Goal: Task Accomplishment & Management: Manage account settings

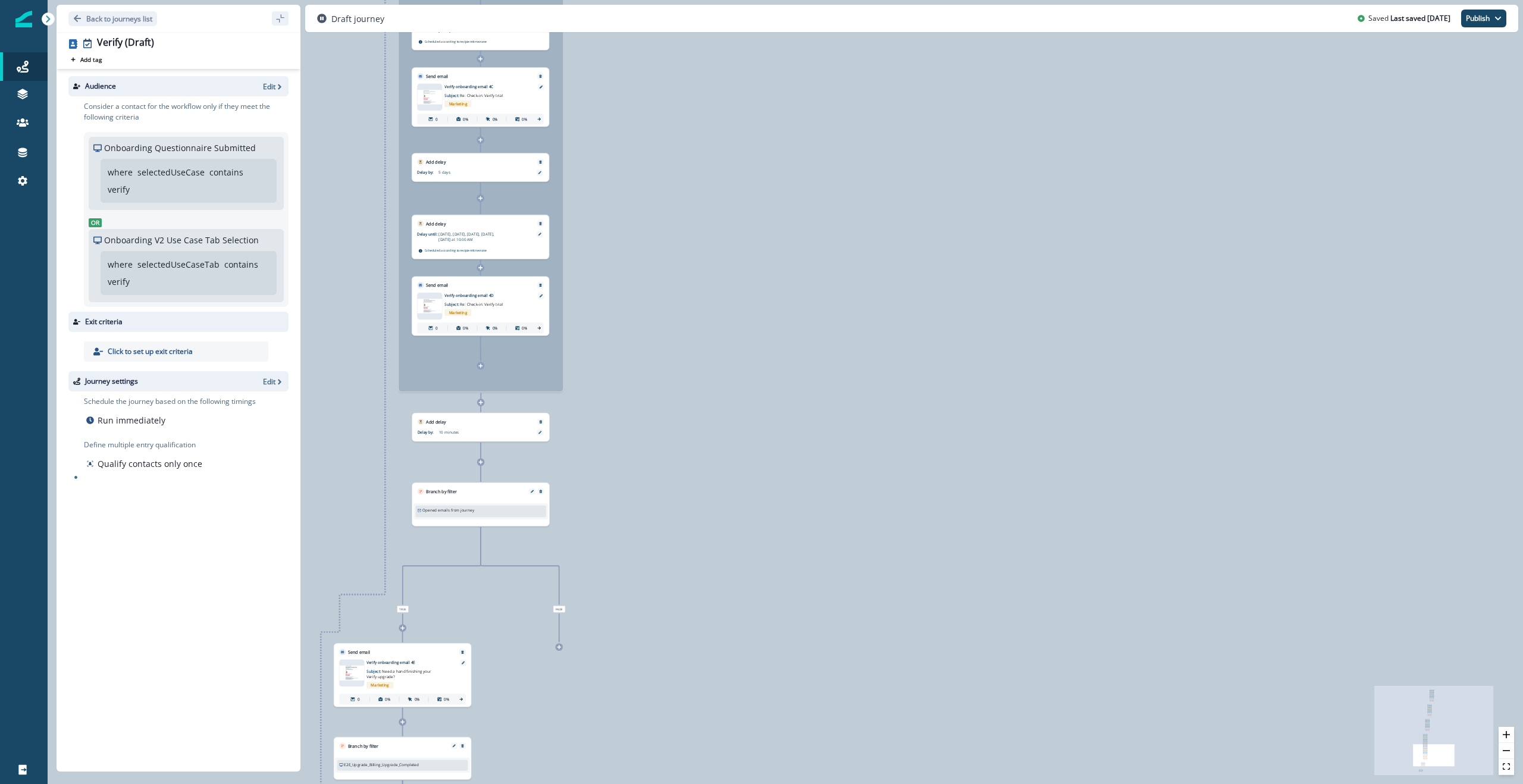
click at [652, 368] on div "0 contact has entered the journey Signup permitted journey Send email Email ass…" at bounding box center [785, 392] width 1476 height 784
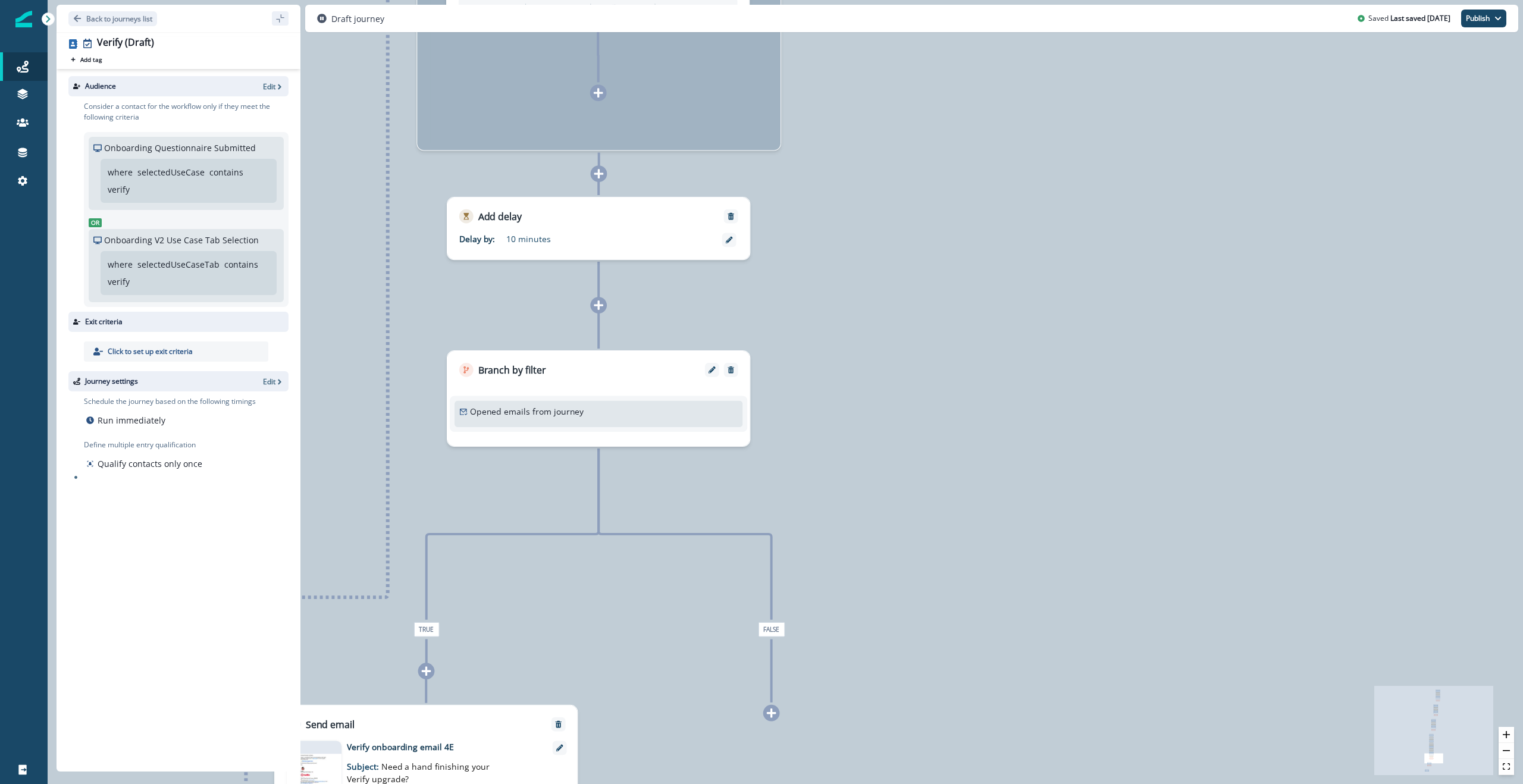
click at [561, 368] on p "Opened emails from journey" at bounding box center [527, 411] width 114 height 13
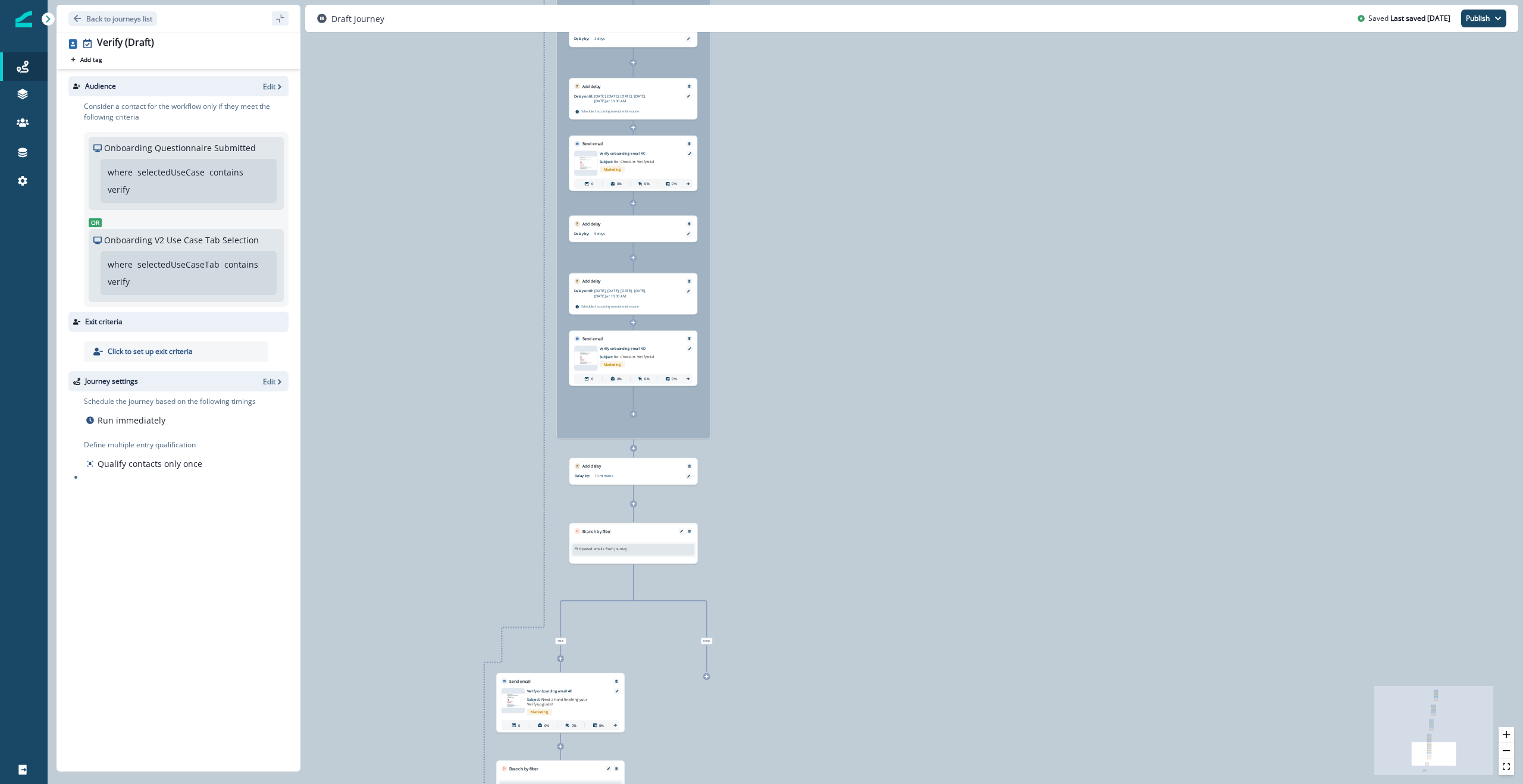
click at [619, 368] on p "Opened emails from journey" at bounding box center [603, 549] width 48 height 5
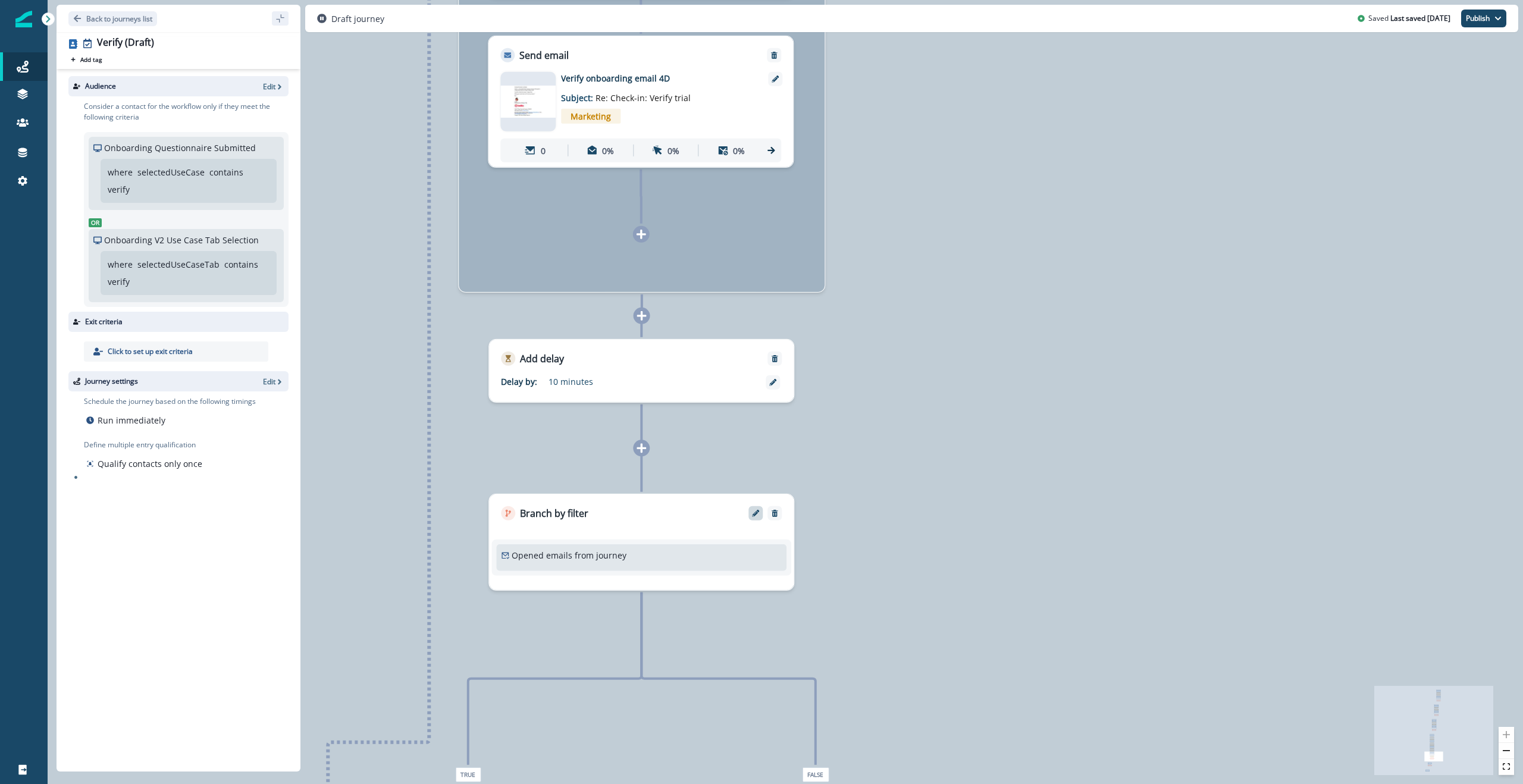
click at [751, 368] on button "Edit" at bounding box center [756, 513] width 19 height 7
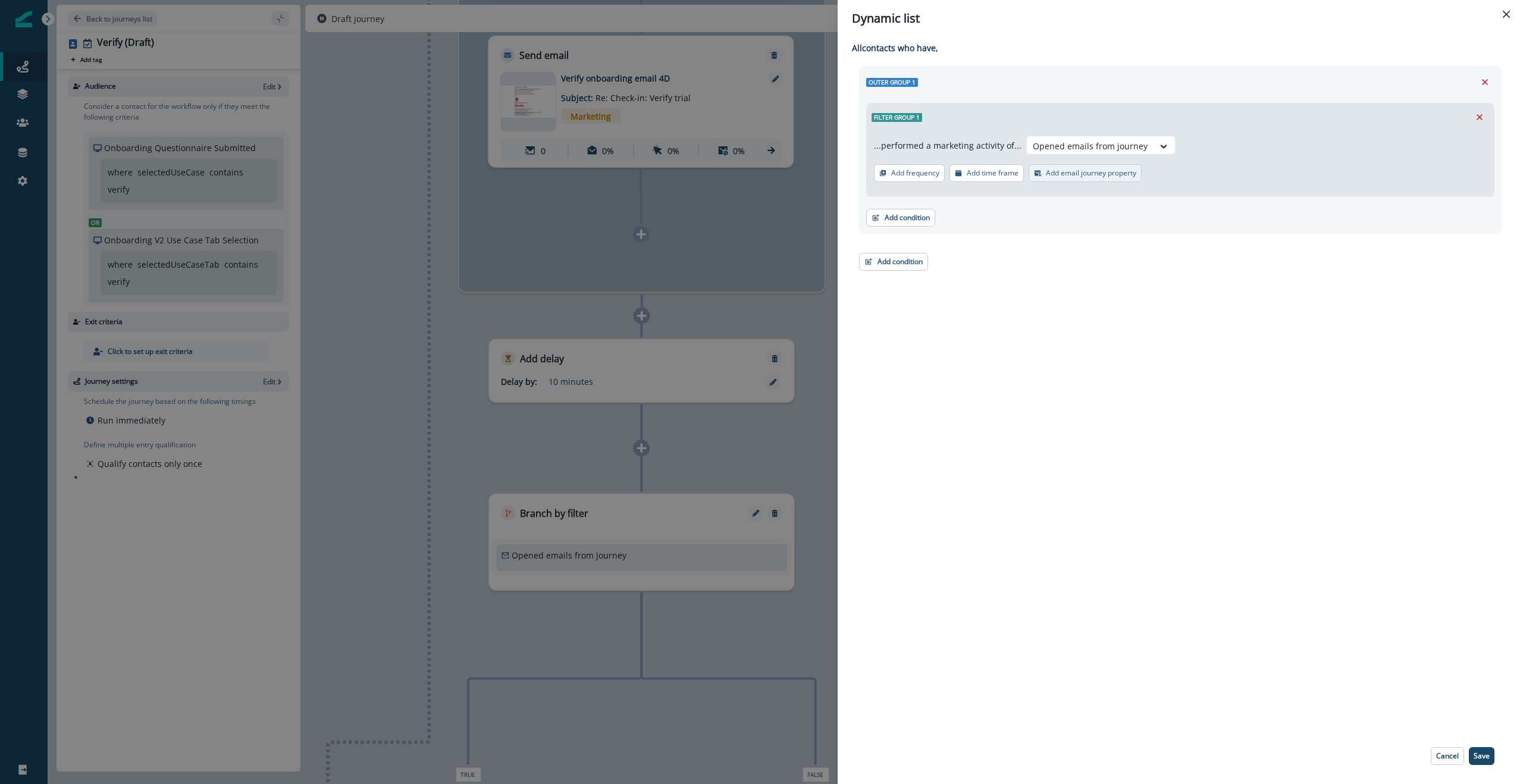
click at [766, 174] on p "Add email journey property" at bounding box center [1091, 173] width 91 height 8
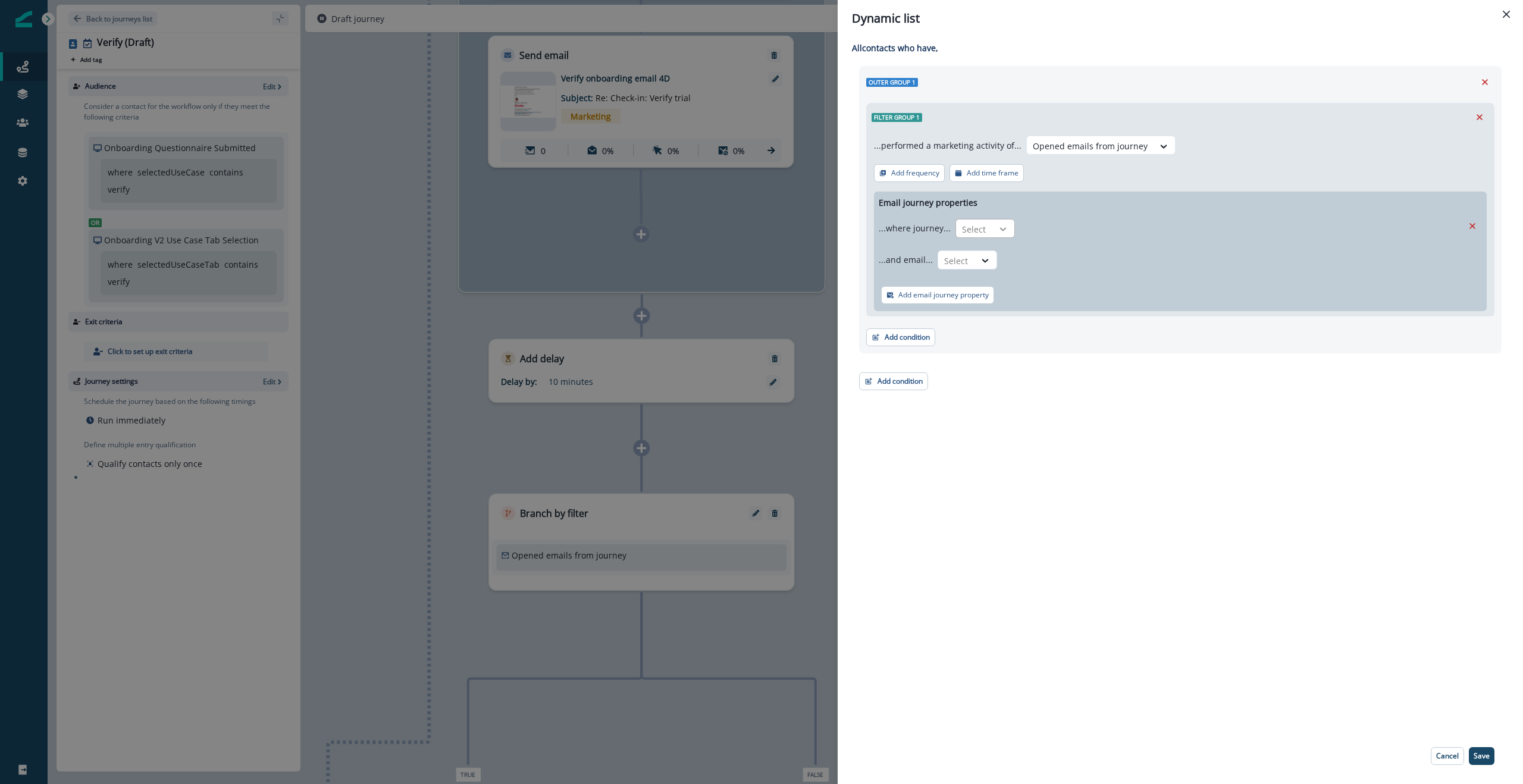
click at [766, 227] on icon at bounding box center [1003, 229] width 11 height 12
click at [766, 214] on div "...where journey... Select" at bounding box center [1171, 228] width 585 height 29
click at [766, 231] on div at bounding box center [1003, 229] width 20 height 12
click at [766, 259] on div "is" at bounding box center [1008, 256] width 111 height 22
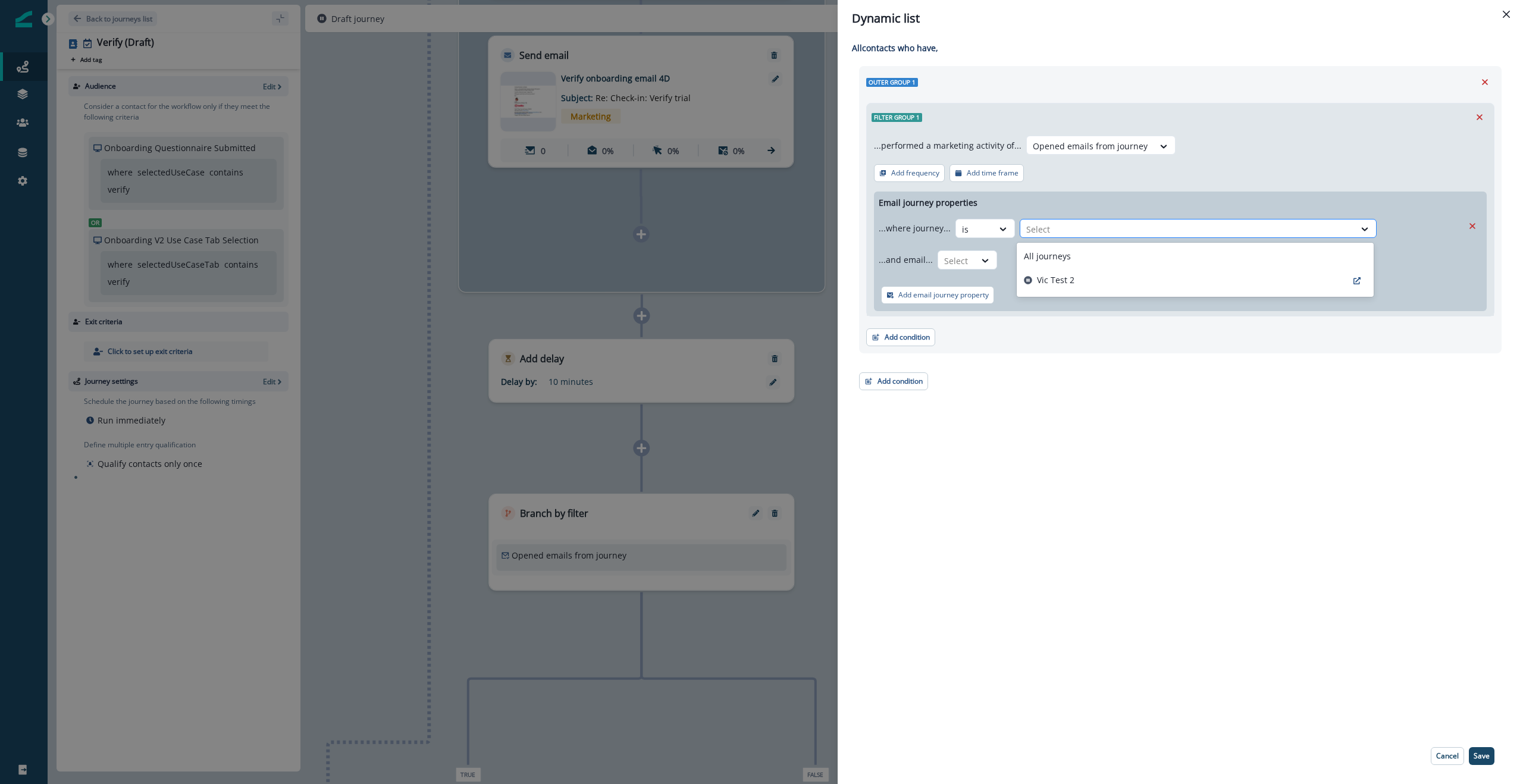
click at [766, 230] on div at bounding box center [1188, 229] width 323 height 15
click at [766, 252] on div "All journeys" at bounding box center [1196, 256] width 357 height 22
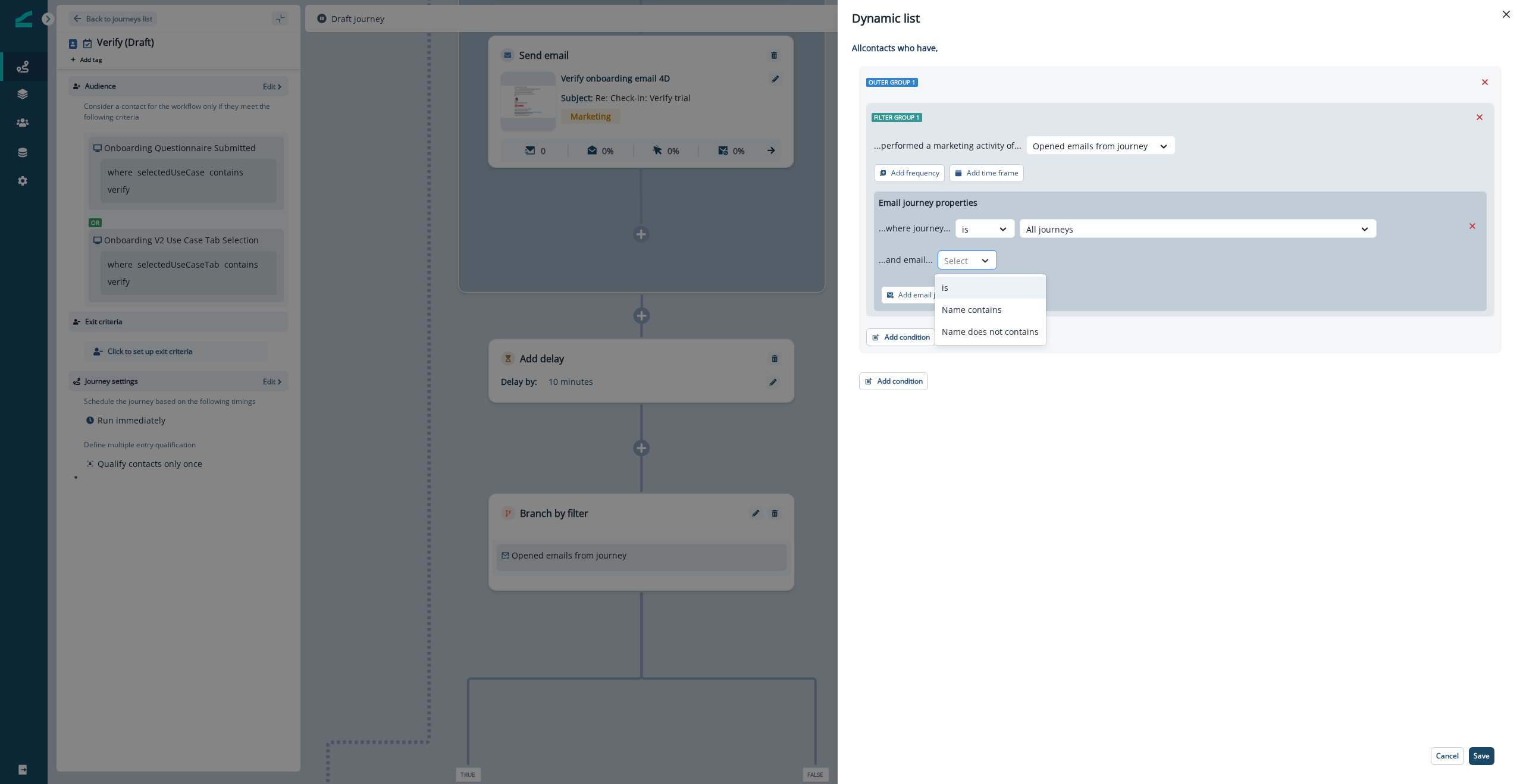
click at [766, 257] on icon at bounding box center [985, 260] width 11 height 12
click at [766, 308] on div "Name contains" at bounding box center [990, 309] width 111 height 22
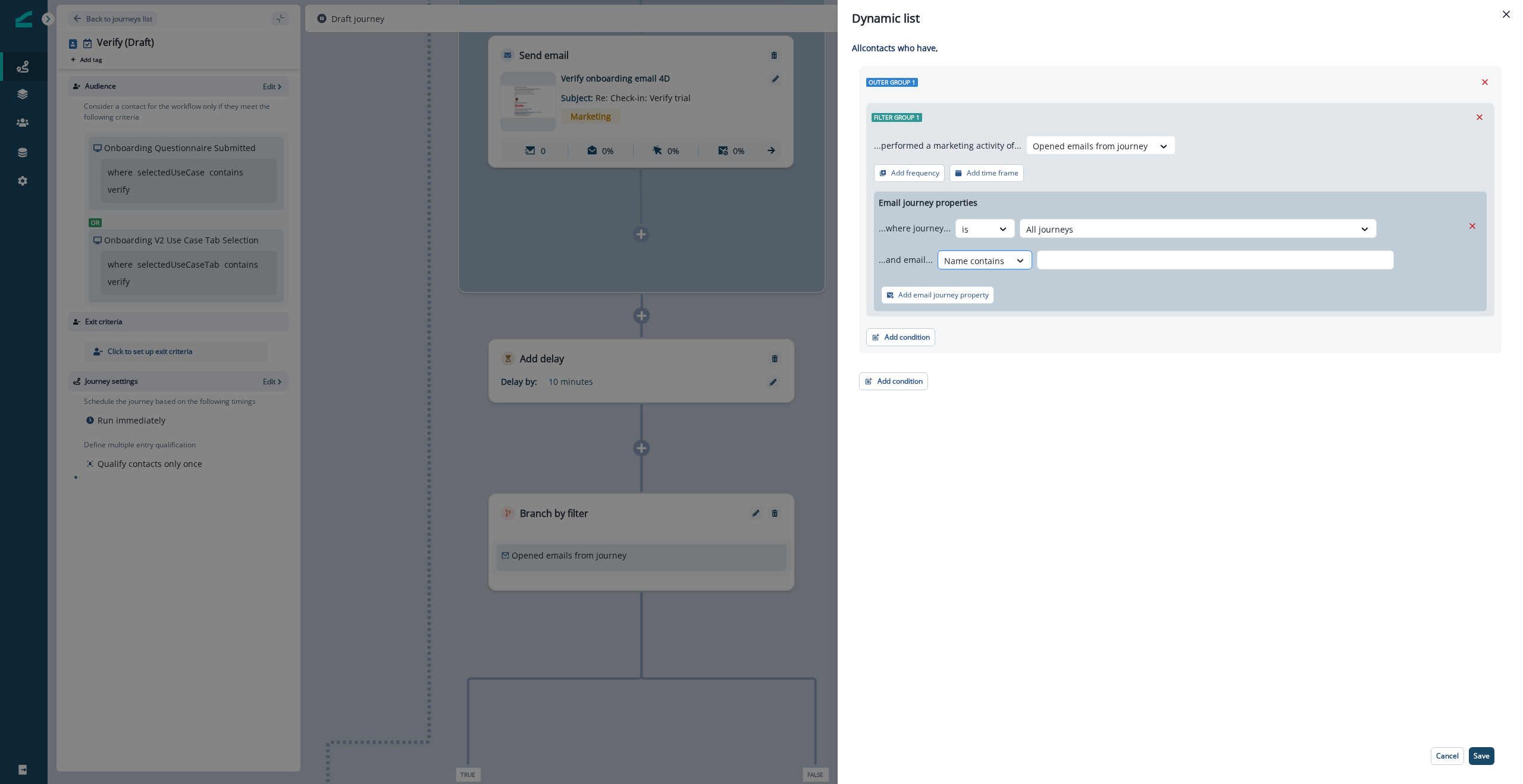
click at [766, 260] on div at bounding box center [1020, 260] width 20 height 12
click at [766, 306] on div "Name contains" at bounding box center [990, 309] width 111 height 22
click at [766, 263] on input "text" at bounding box center [1216, 260] width 357 height 19
drag, startPoint x: 1152, startPoint y: 258, endPoint x: 1136, endPoint y: 260, distance: 16.1
click at [766, 258] on input "**********" at bounding box center [1216, 260] width 357 height 19
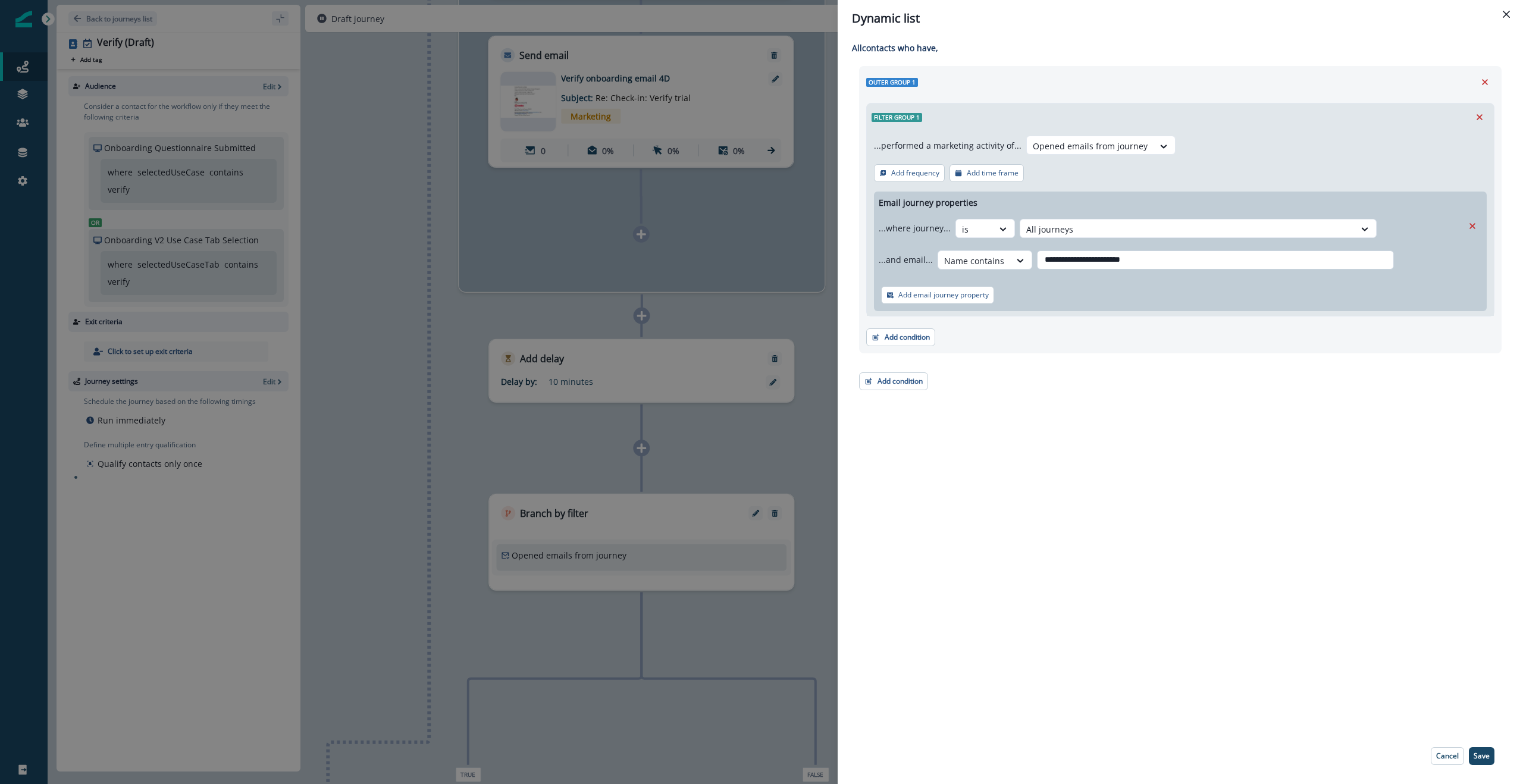
click at [766, 259] on input "**********" at bounding box center [1216, 260] width 357 height 19
click at [766, 263] on input "**********" at bounding box center [1216, 260] width 357 height 19
type input "**********"
click at [766, 368] on div "**********" at bounding box center [1180, 382] width 685 height 691
click at [766, 368] on p "Save" at bounding box center [1482, 755] width 16 height 8
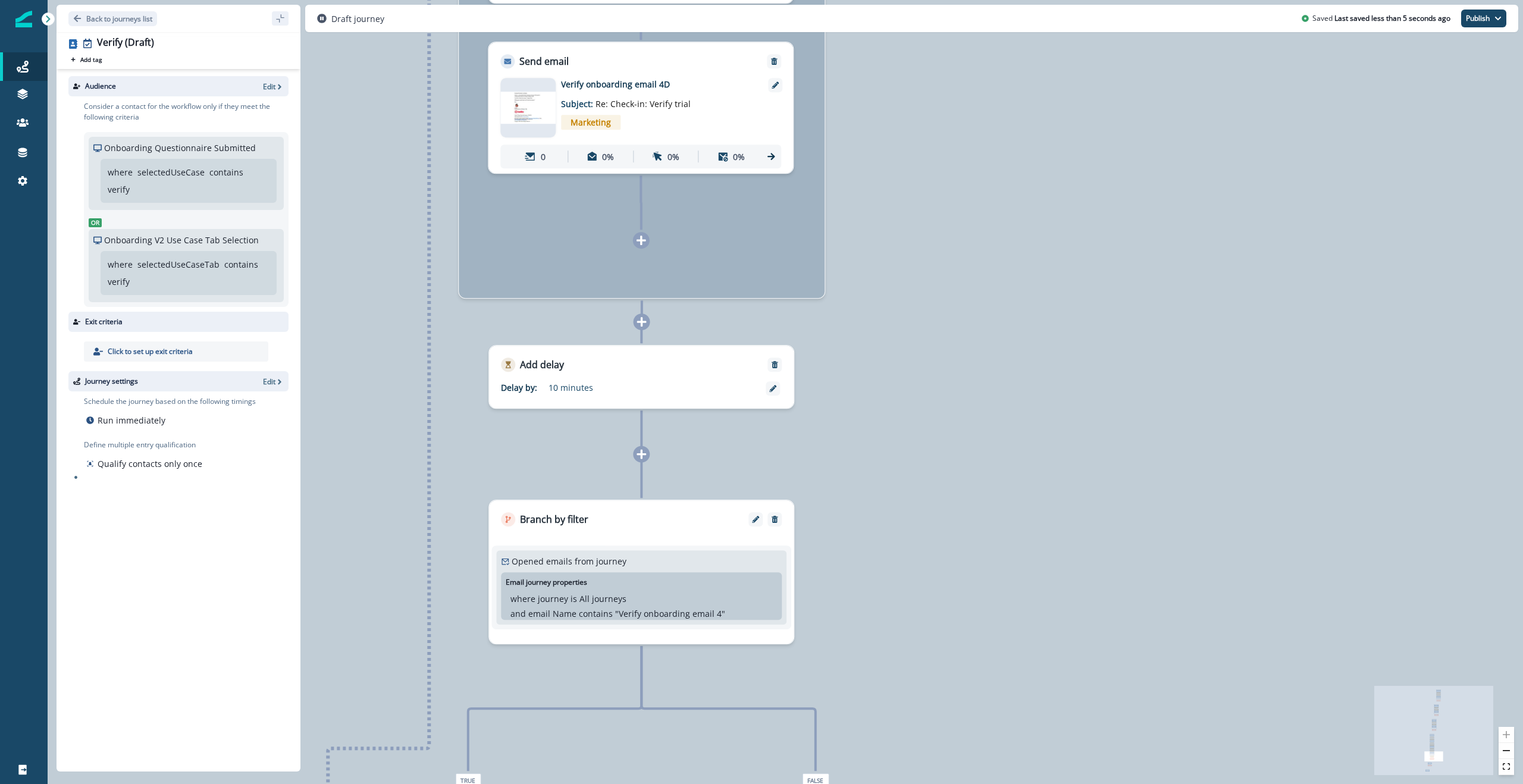
click at [766, 338] on div "0 contact has entered the journey Signup permitted journey Send email Email ass…" at bounding box center [785, 392] width 1476 height 784
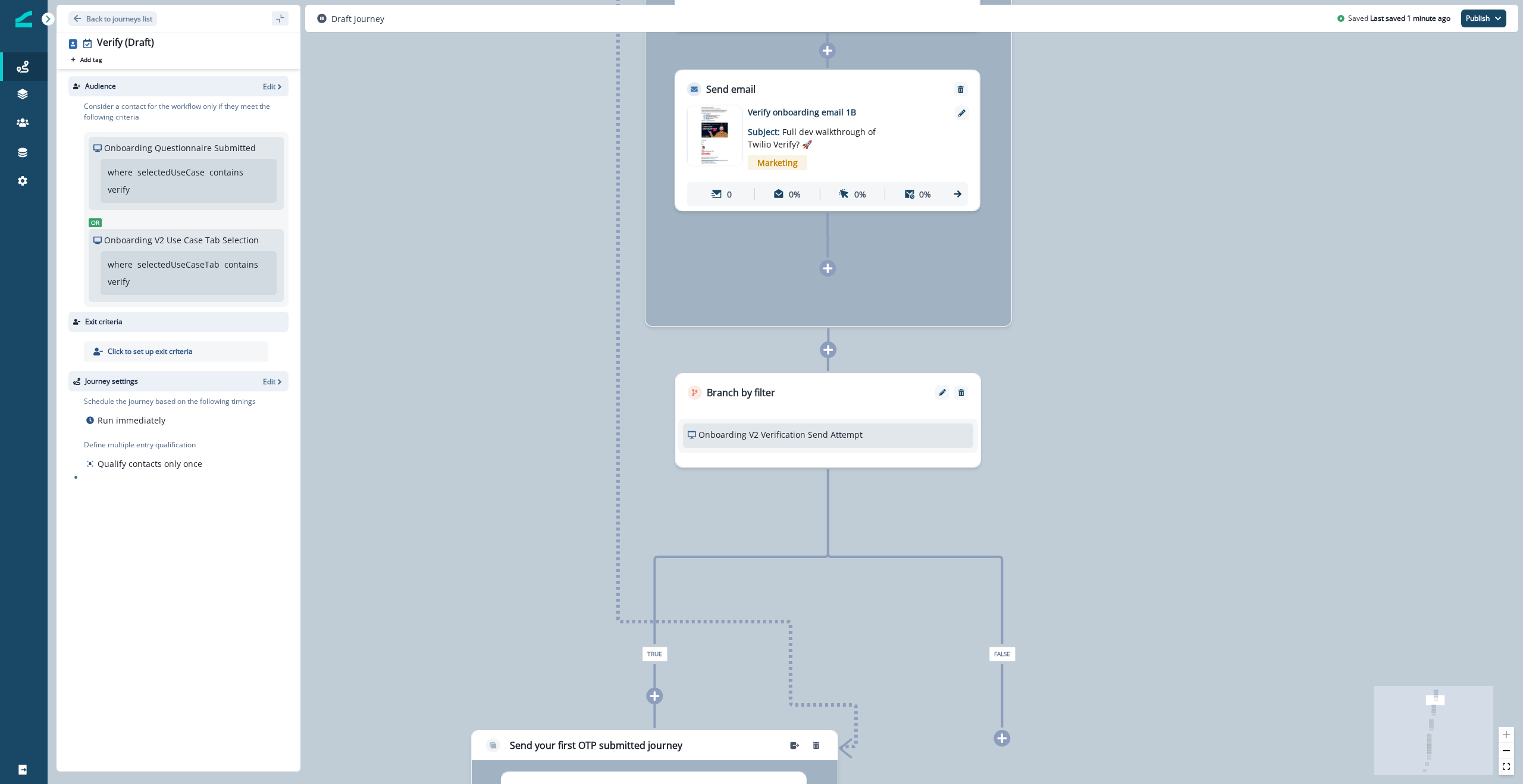
click at [625, 368] on div "0 contact has entered the journey Signup permitted journey Send email Email ass…" at bounding box center [785, 392] width 1476 height 784
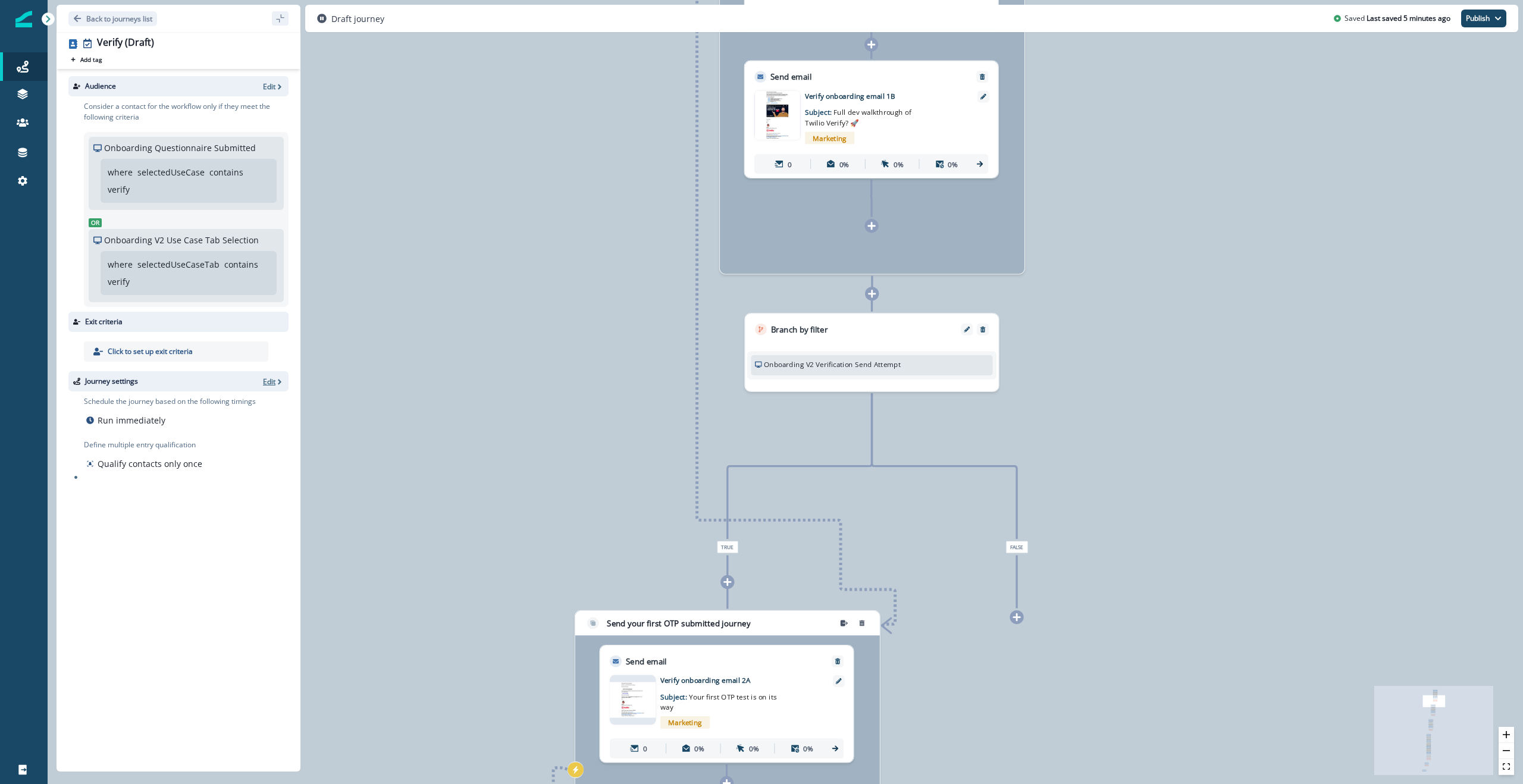
click at [271, 368] on p "Edit" at bounding box center [269, 381] width 13 height 10
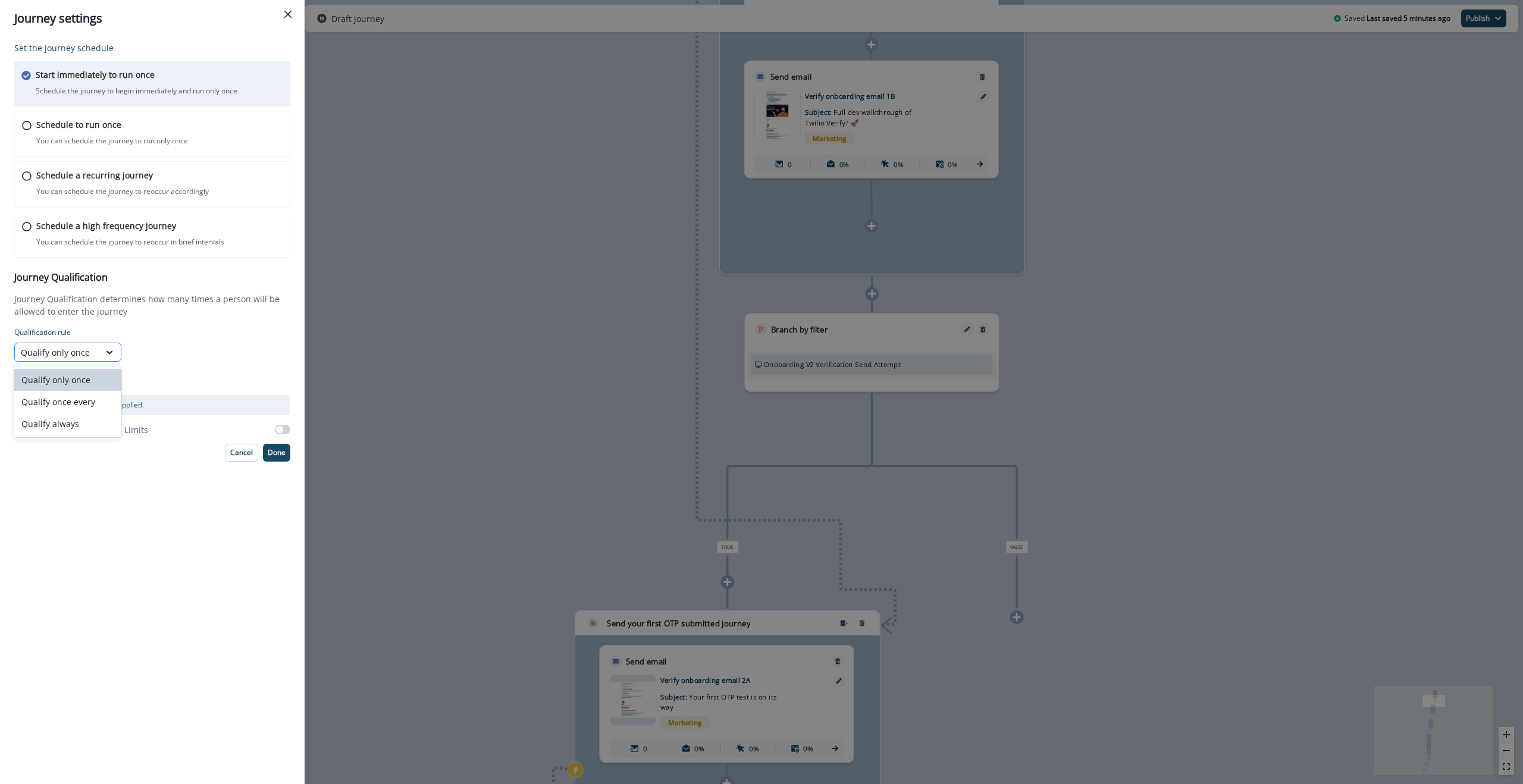
click at [105, 352] on icon at bounding box center [109, 352] width 11 height 12
click at [89, 368] on div "Set the journey schedule Start immediately to run once Schedule the journey to …" at bounding box center [152, 410] width 305 height 747
click at [108, 353] on icon at bounding box center [109, 352] width 11 height 12
click at [87, 368] on div "Qualify once every" at bounding box center [67, 402] width 107 height 22
click at [156, 352] on input "text" at bounding box center [153, 352] width 53 height 19
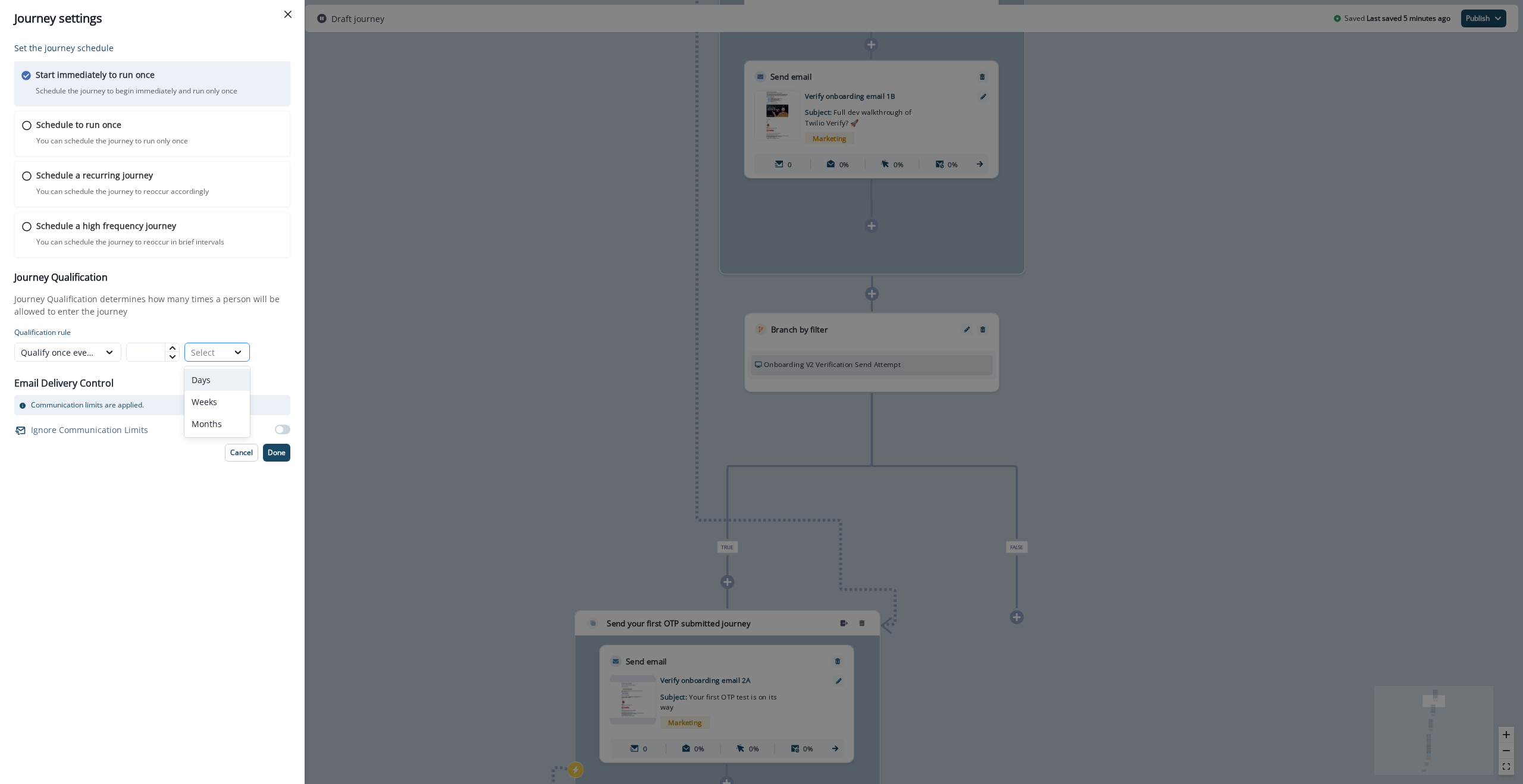
click at [212, 351] on div "Select" at bounding box center [207, 352] width 31 height 13
click at [207, 368] on div "Months" at bounding box center [217, 424] width 65 height 22
click at [147, 352] on input "text" at bounding box center [153, 352] width 53 height 19
type input "*"
click at [144, 368] on div "Set the journey schedule Start immediately to run once Schedule the journey to …" at bounding box center [152, 410] width 305 height 747
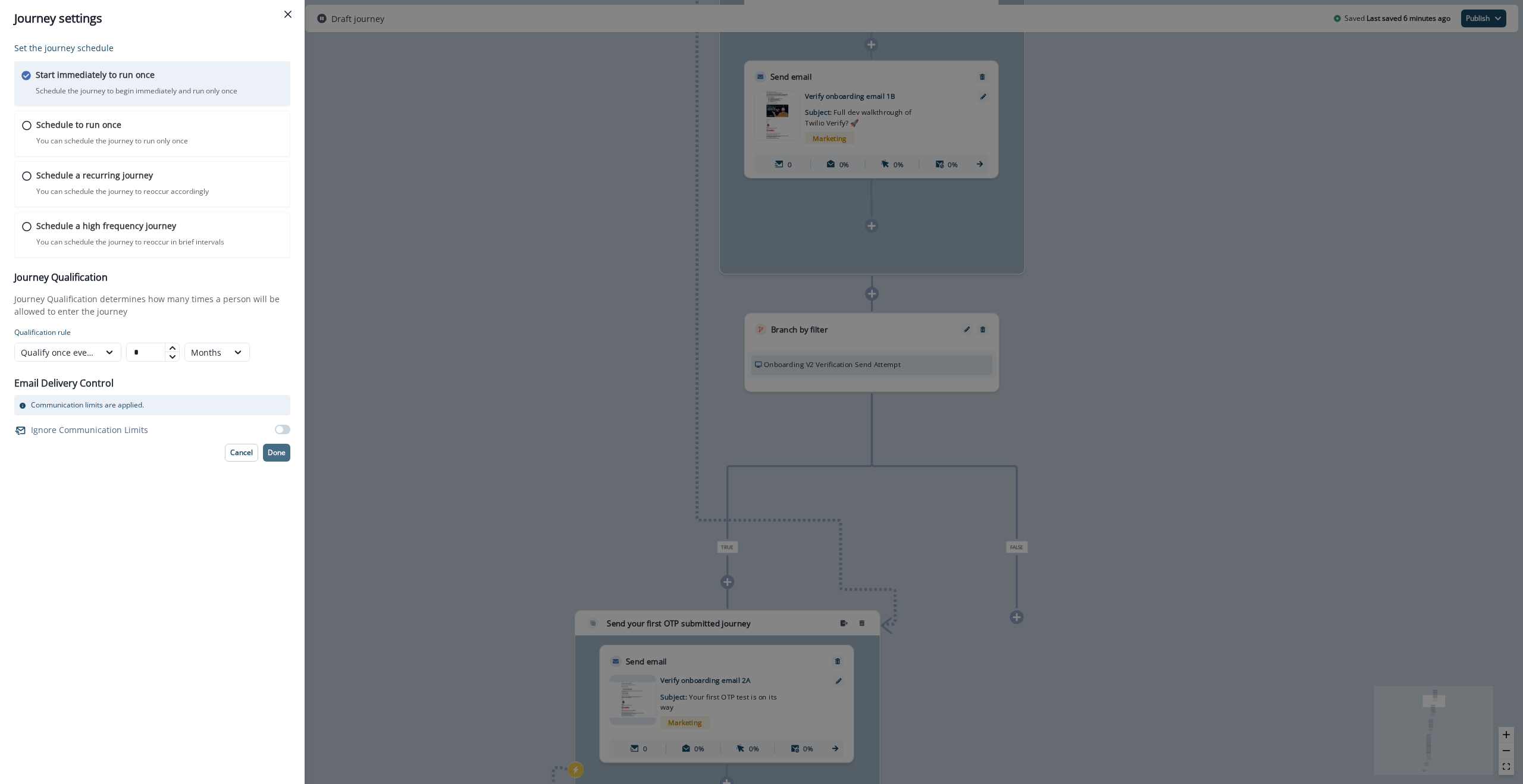
click at [280, 368] on p "Done" at bounding box center [277, 452] width 18 height 8
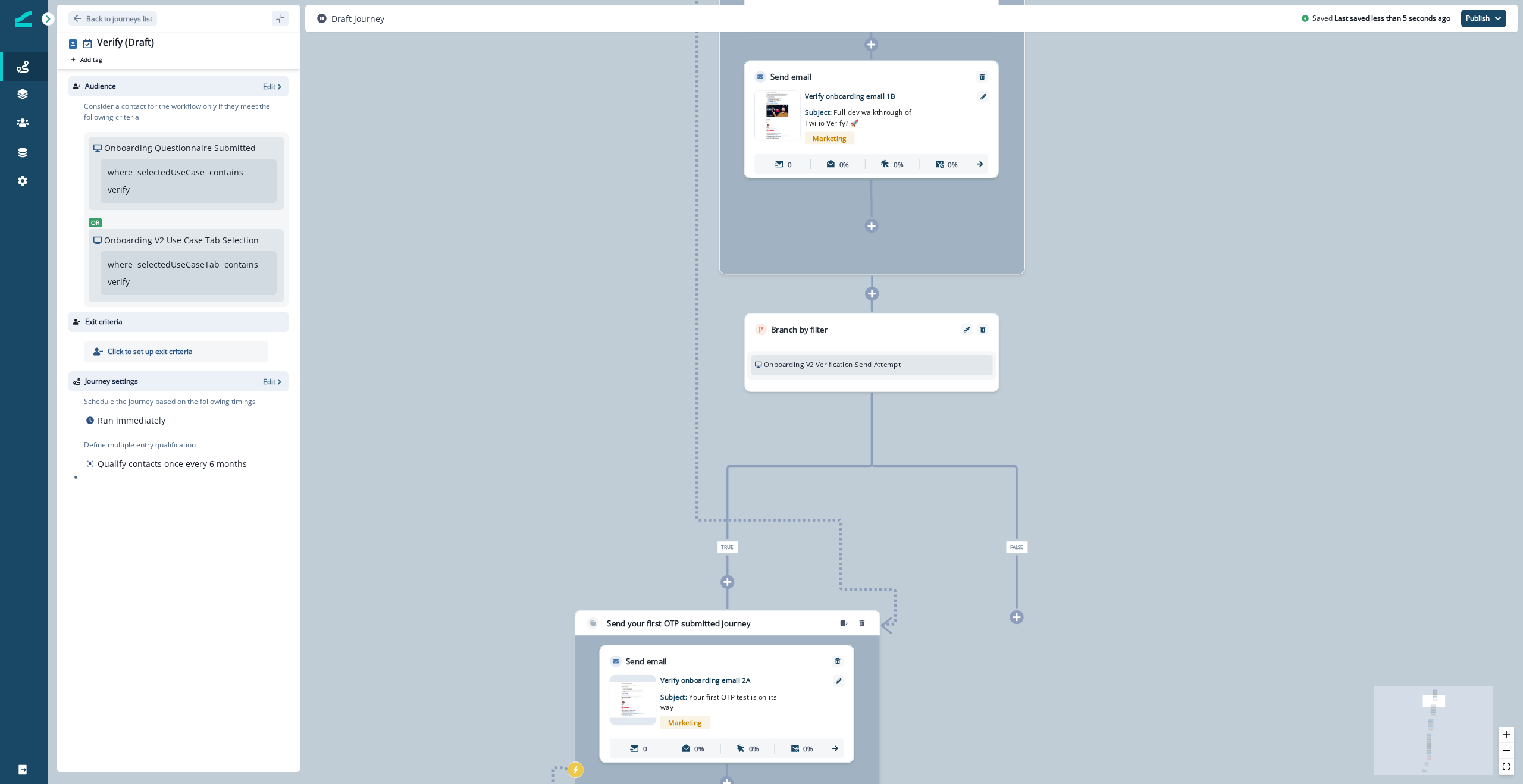
click at [461, 368] on div "0 contact has entered the journey Signup permitted journey Send email Email ass…" at bounding box center [785, 392] width 1476 height 784
